Goal: Information Seeking & Learning: Learn about a topic

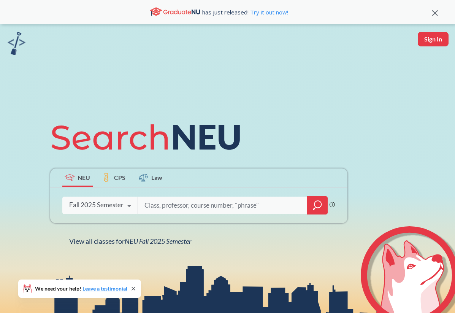
click at [247, 207] on input "search" at bounding box center [223, 205] width 158 height 16
type input "web development"
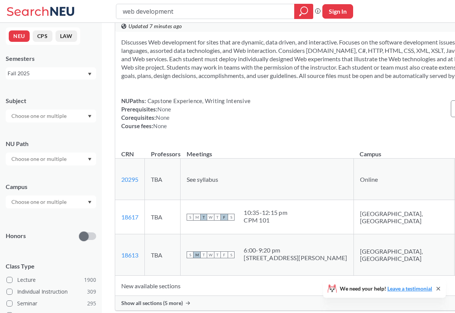
scroll to position [208, 0]
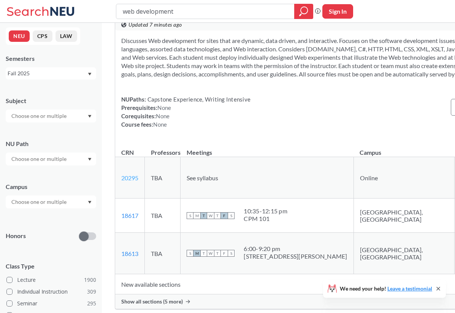
click at [134, 181] on link "20295" at bounding box center [129, 177] width 17 height 7
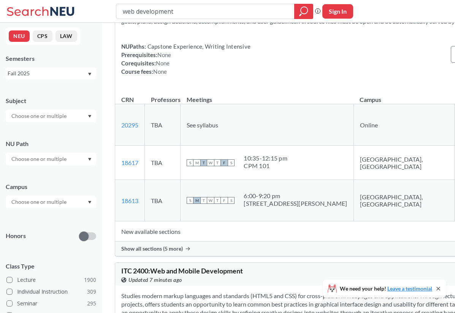
scroll to position [262, 0]
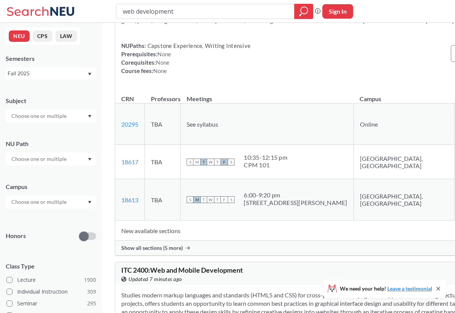
click at [169, 251] on span "Show all sections (5 more)" at bounding box center [152, 248] width 62 height 7
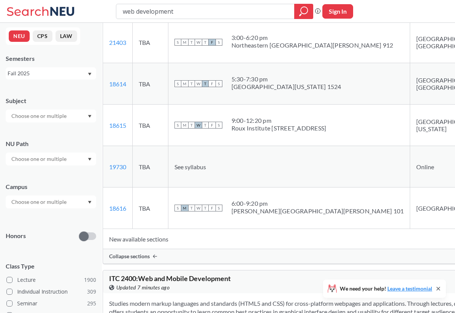
scroll to position [470, 0]
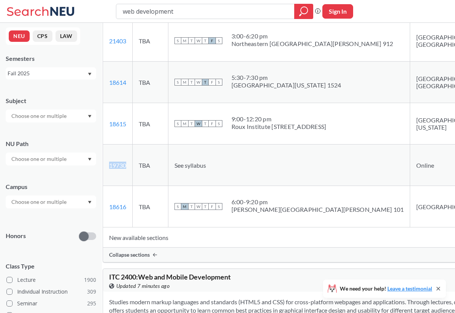
drag, startPoint x: 142, startPoint y: 199, endPoint x: 123, endPoint y: 197, distance: 18.7
click at [123, 186] on td "19730 View this section on Banner." at bounding box center [118, 165] width 30 height 41
copy link "19730"
click at [206, 169] on span "See syllabus" at bounding box center [191, 165] width 32 height 7
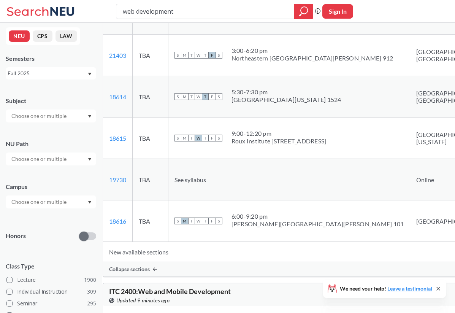
scroll to position [457, 0]
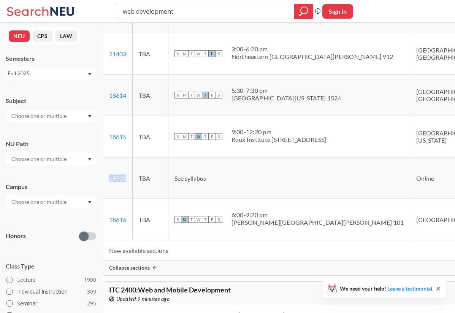
drag, startPoint x: 142, startPoint y: 212, endPoint x: 123, endPoint y: 212, distance: 19.0
click at [123, 199] on td "19730 View this section on Banner." at bounding box center [118, 178] width 30 height 41
copy link "19730"
drag, startPoint x: 388, startPoint y: 211, endPoint x: 402, endPoint y: 210, distance: 14.1
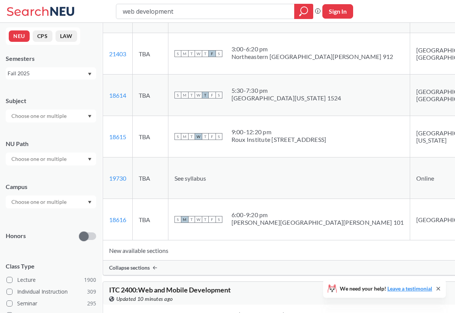
drag, startPoint x: 387, startPoint y: 209, endPoint x: 396, endPoint y: 208, distance: 8.4
click at [411, 199] on td "Online" at bounding box center [448, 178] width 75 height 41
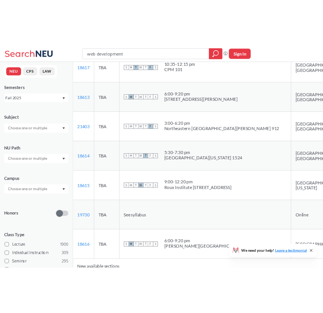
scroll to position [397, 0]
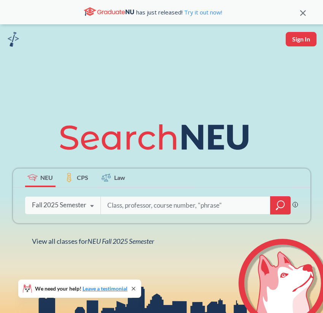
click at [154, 207] on input "search" at bounding box center [186, 205] width 158 height 16
click at [136, 207] on input "search" at bounding box center [186, 205] width 158 height 16
click at [118, 205] on input "search" at bounding box center [186, 205] width 158 height 16
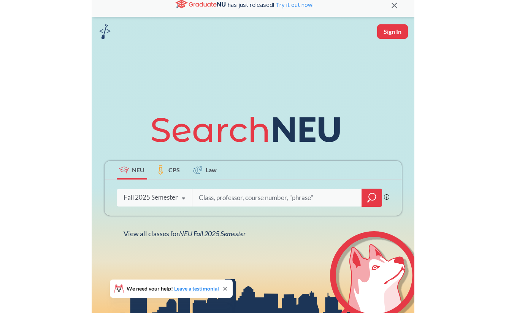
scroll to position [9, 0]
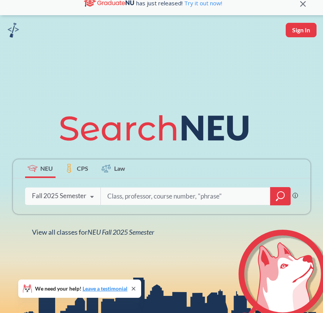
click at [302, 4] on icon at bounding box center [303, 4] width 6 height 6
